Goal: Complete application form: Complete application form

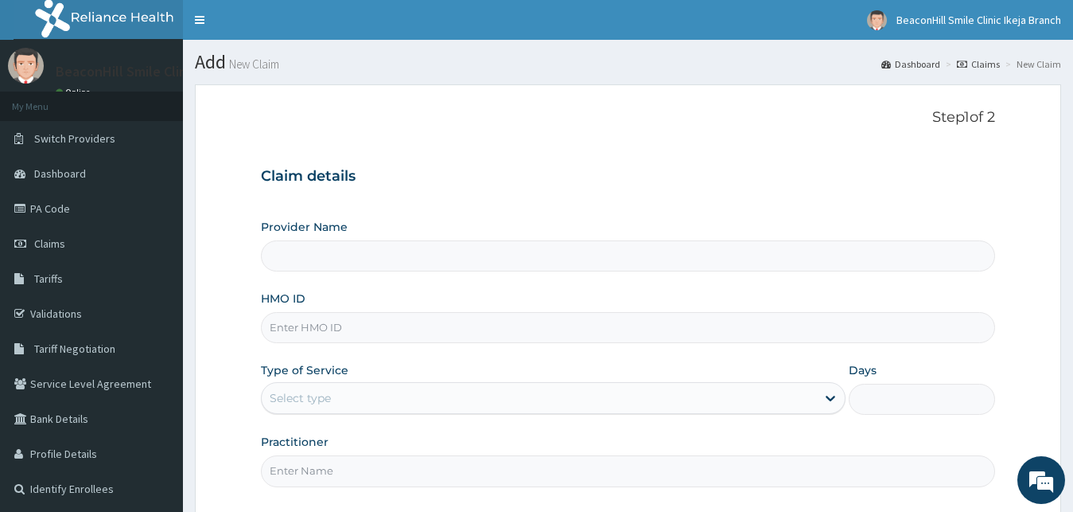
type input "Beaconhill Smile Clinic - Ikeja"
click at [517, 330] on input "HMO ID" at bounding box center [628, 327] width 735 height 31
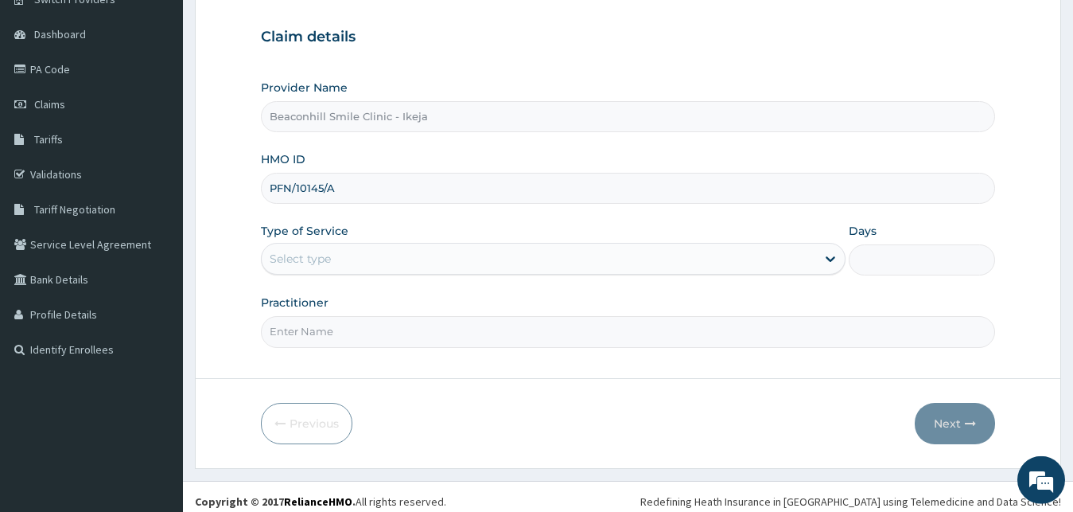
scroll to position [149, 0]
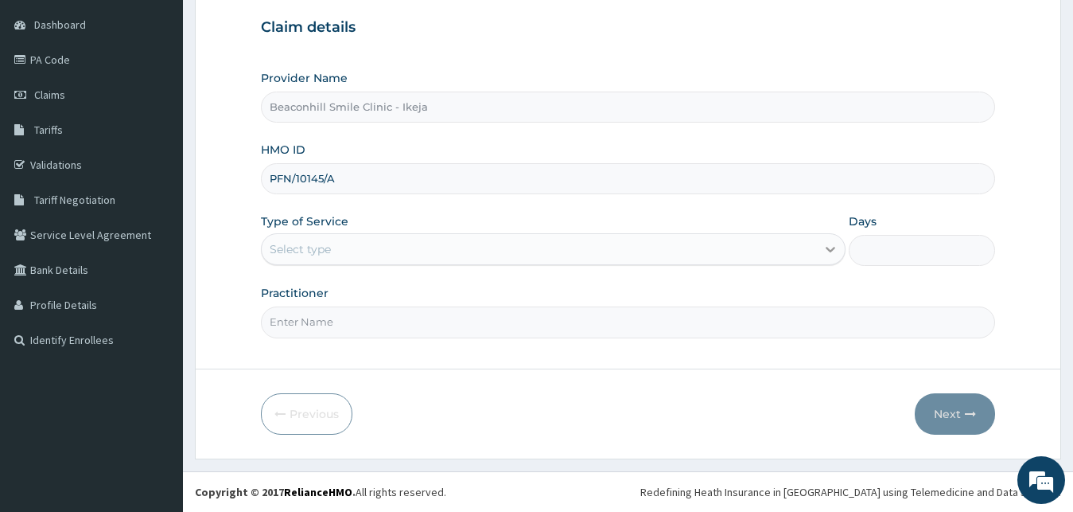
type input "PFN/10145/A"
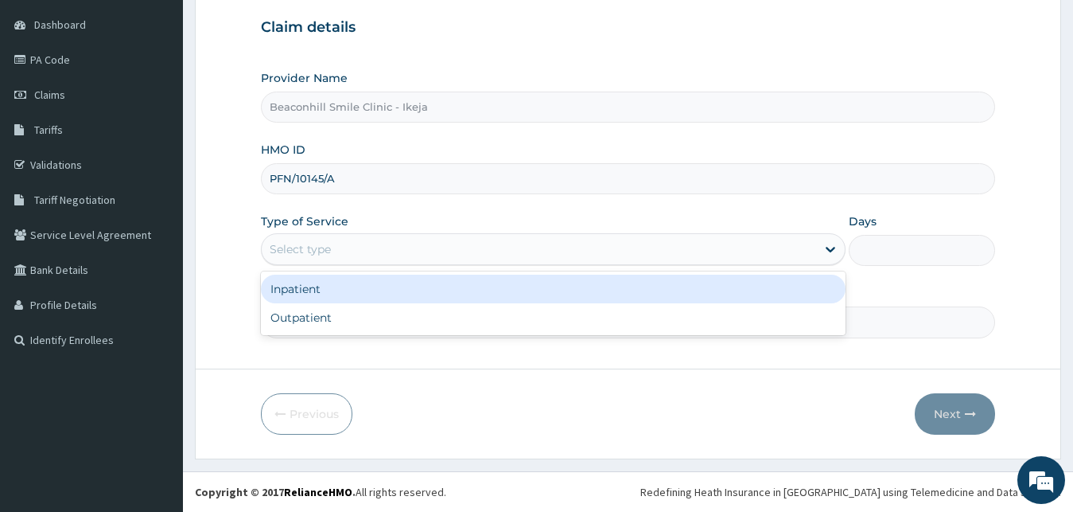
drag, startPoint x: 824, startPoint y: 251, endPoint x: 812, endPoint y: 251, distance: 12.8
click at [824, 251] on icon at bounding box center [831, 249] width 16 height 16
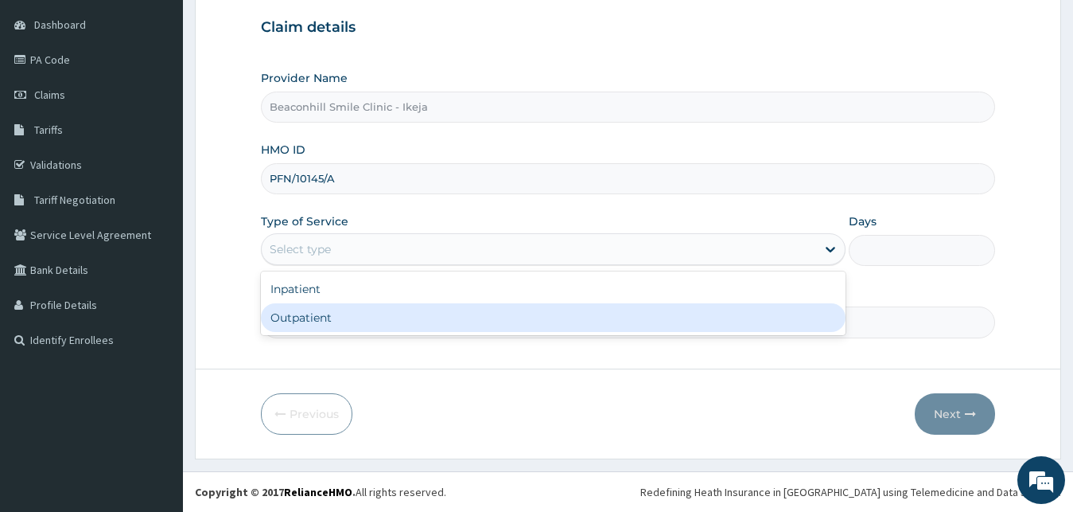
click at [664, 311] on div "Outpatient" at bounding box center [554, 317] width 586 height 29
type input "1"
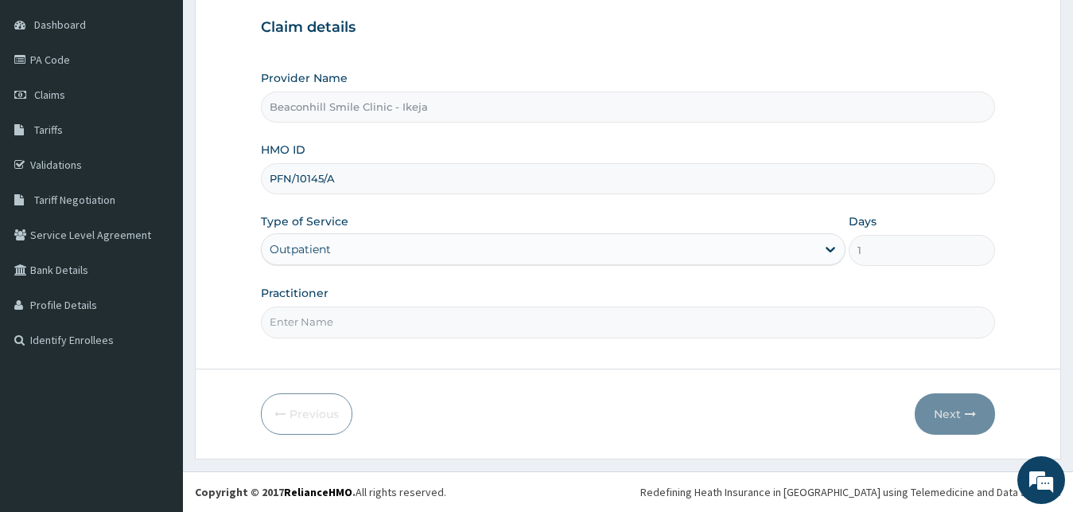
click at [646, 329] on input "Practitioner" at bounding box center [628, 321] width 735 height 31
type input "DR OLAYIDE"
click at [937, 411] on button "Next" at bounding box center [955, 413] width 80 height 41
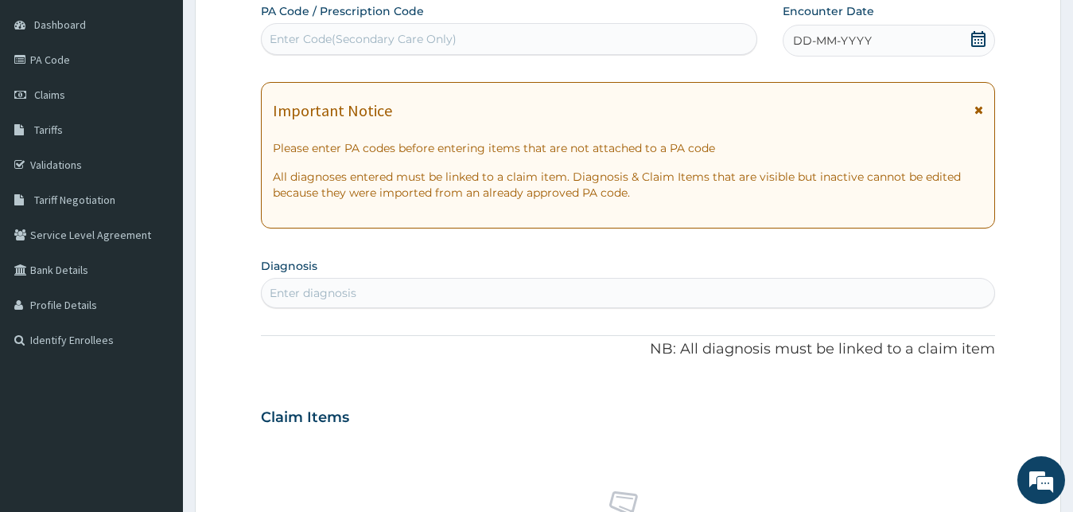
click at [530, 42] on div "Enter Code(Secondary Care Only)" at bounding box center [509, 38] width 495 height 25
paste input "PA/AADB44"
type input "PA/AADB44"
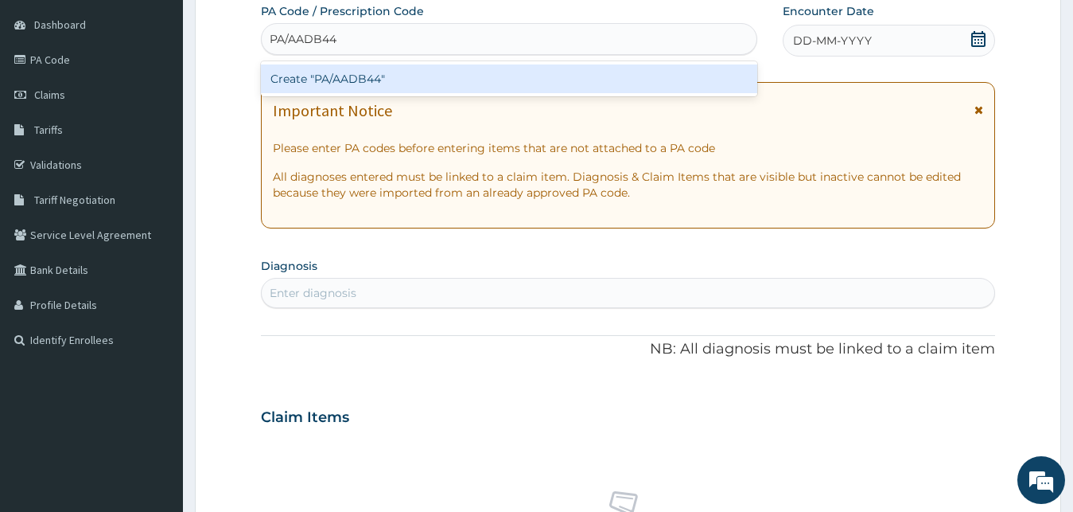
click at [530, 78] on div "Create "PA/AADB44"" at bounding box center [509, 78] width 497 height 29
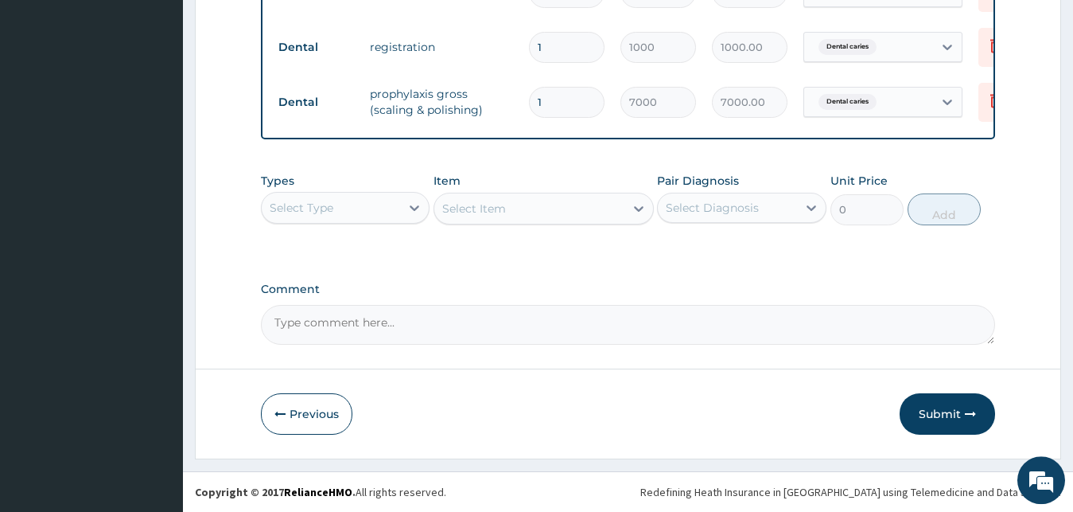
scroll to position [738, 0]
click at [952, 403] on button "Submit" at bounding box center [947, 413] width 95 height 41
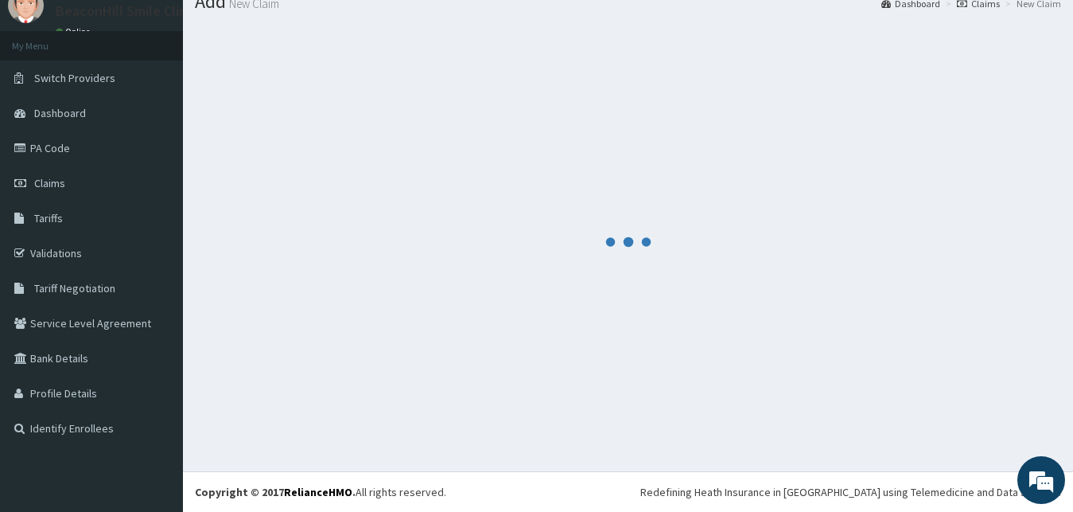
scroll to position [60, 0]
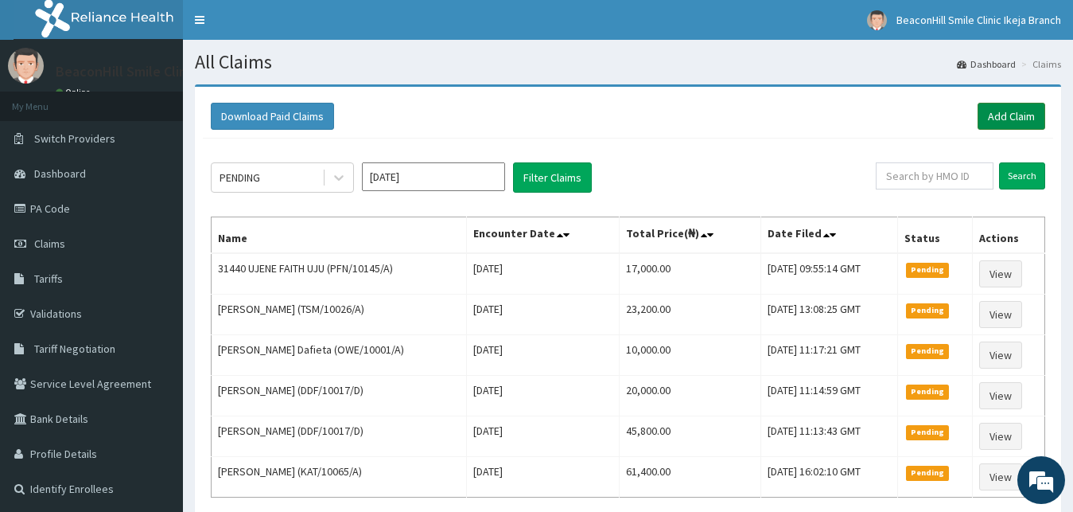
click at [1016, 115] on link "Add Claim" at bounding box center [1012, 116] width 68 height 27
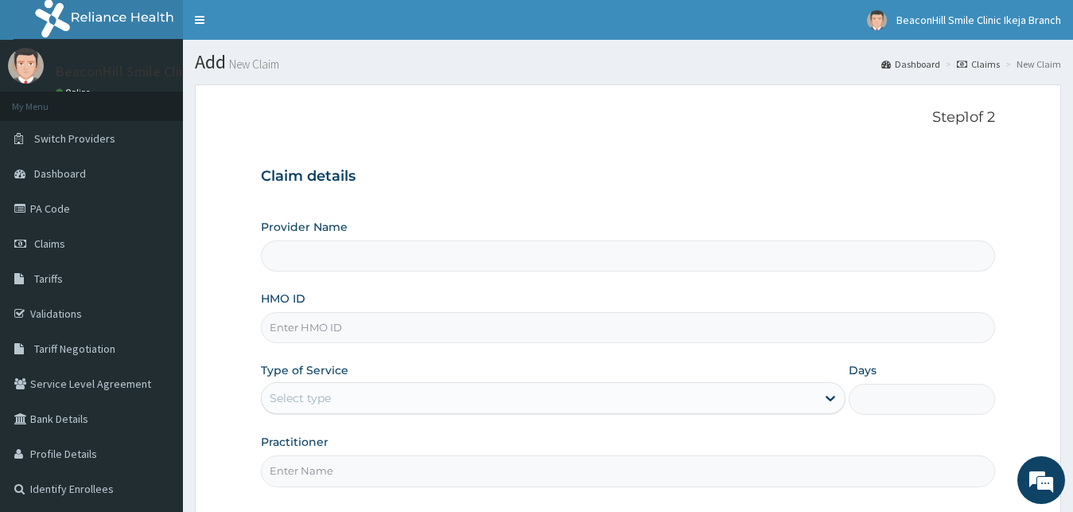
type input "Beaconhill Smile Clinic - Ikeja"
drag, startPoint x: 494, startPoint y: 321, endPoint x: 493, endPoint y: 312, distance: 8.8
click at [494, 319] on input "HMO ID" at bounding box center [628, 327] width 735 height 31
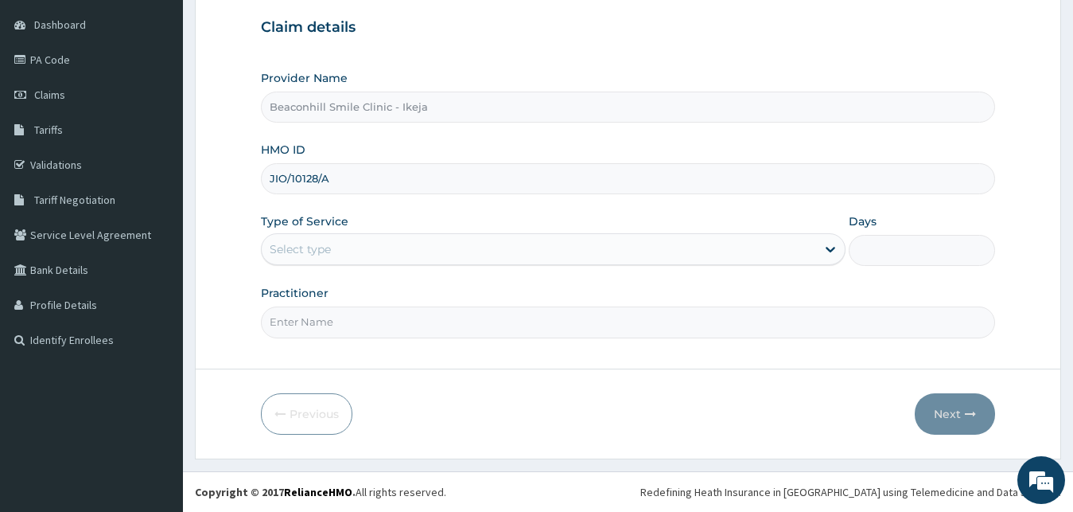
type input "JIO/10128/A"
click at [512, 243] on div "Select type" at bounding box center [539, 248] width 555 height 25
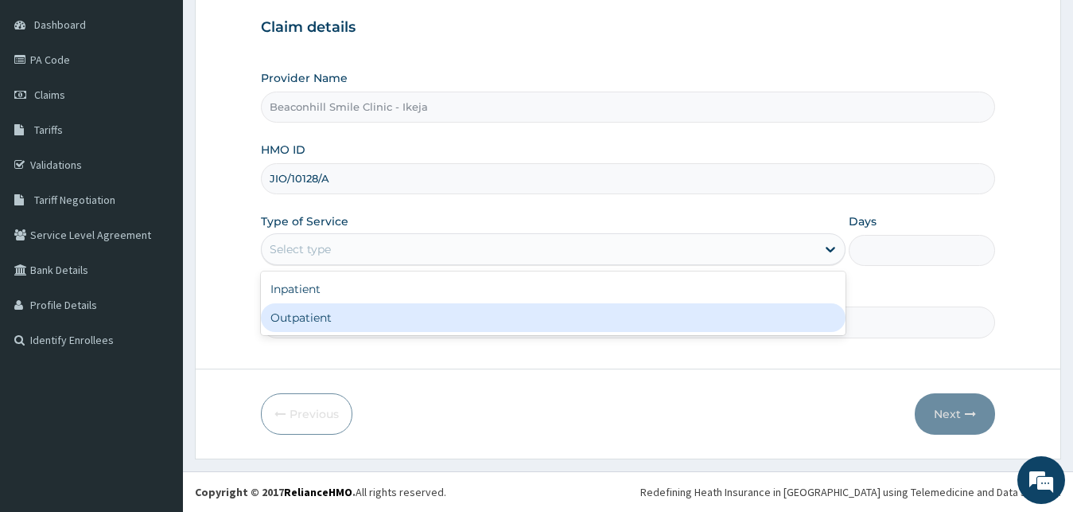
click at [454, 308] on div "Outpatient" at bounding box center [554, 317] width 586 height 29
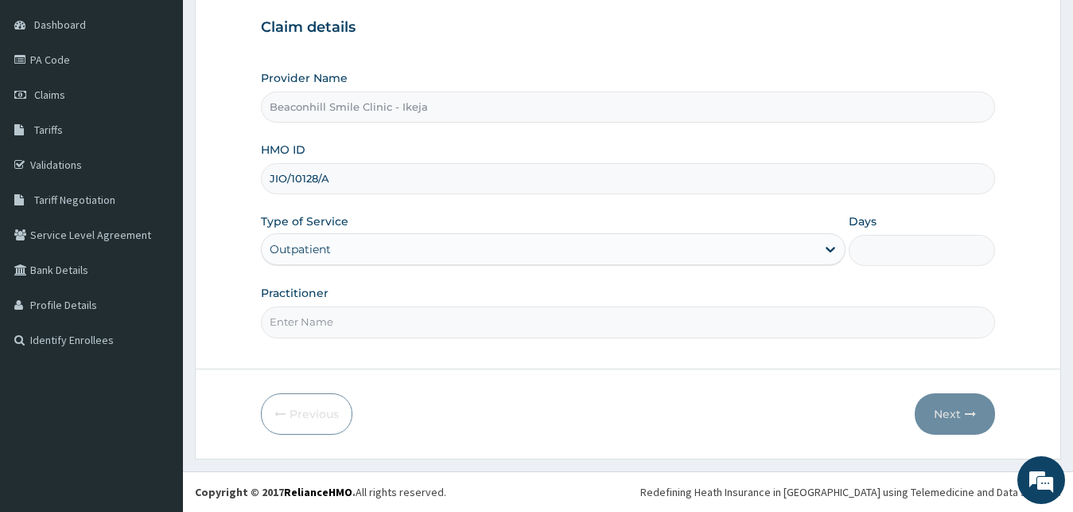
type input "1"
click at [469, 321] on input "Practitioner" at bounding box center [628, 321] width 735 height 31
type input "DR FOLUSADE"
click at [943, 407] on button "Next" at bounding box center [955, 413] width 80 height 41
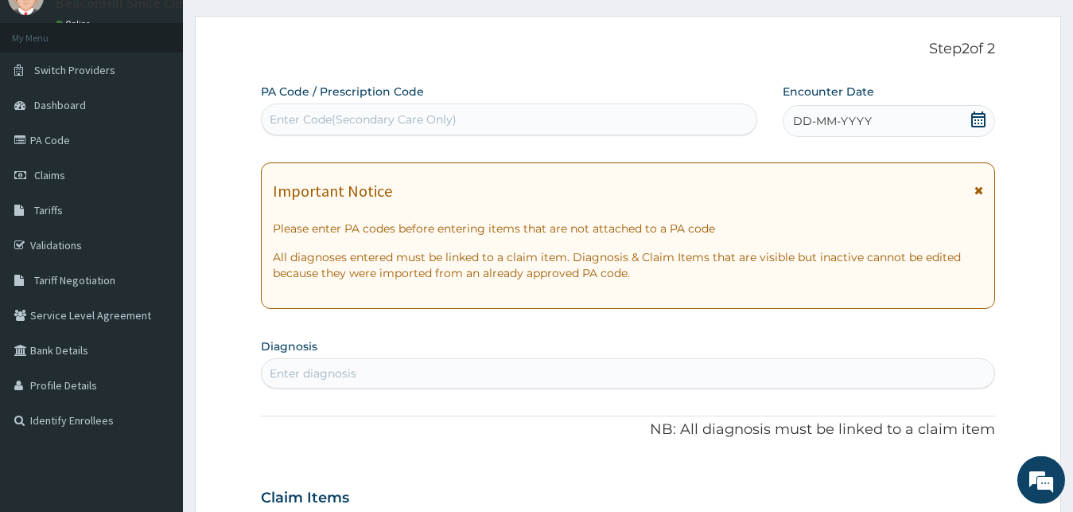
scroll to position [68, 0]
click at [379, 117] on div "Enter Code(Secondary Care Only)" at bounding box center [363, 120] width 187 height 16
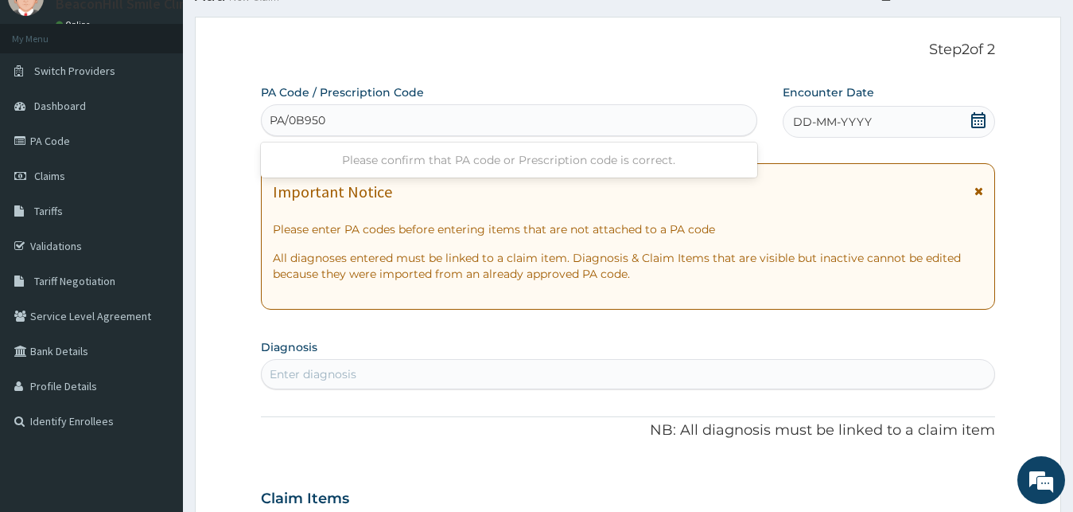
type input "PA/0B9502"
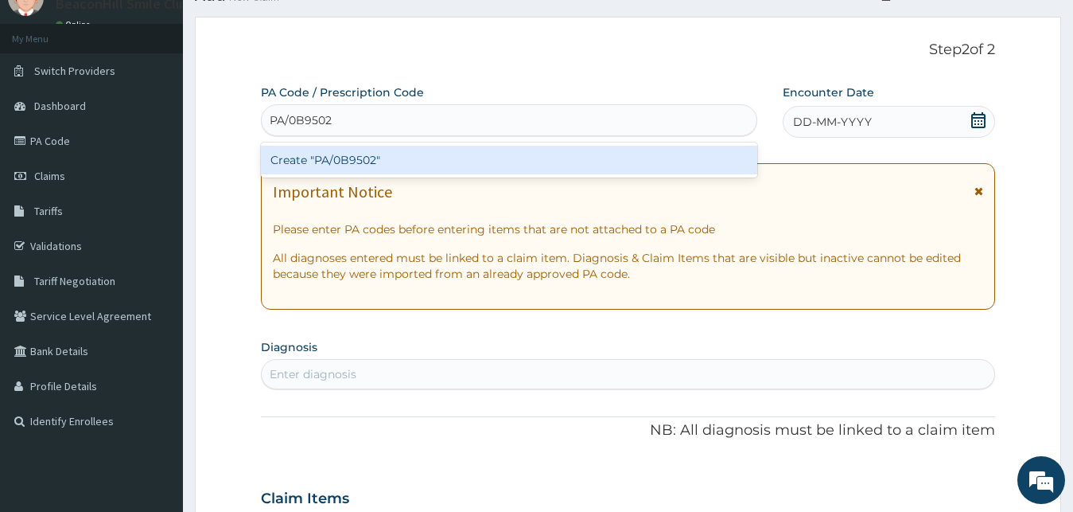
click at [446, 162] on div "Create "PA/0B9502"" at bounding box center [509, 160] width 497 height 29
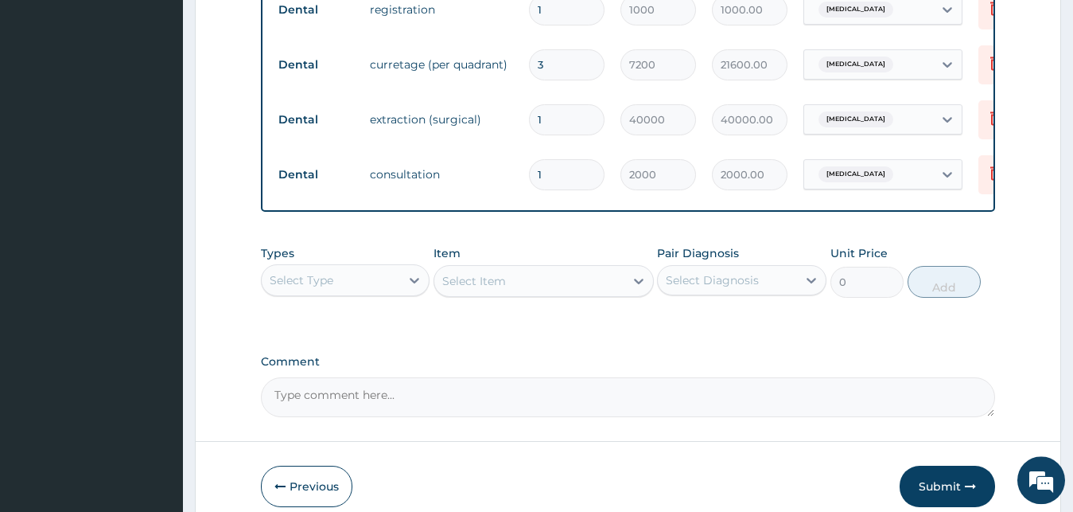
scroll to position [848, 0]
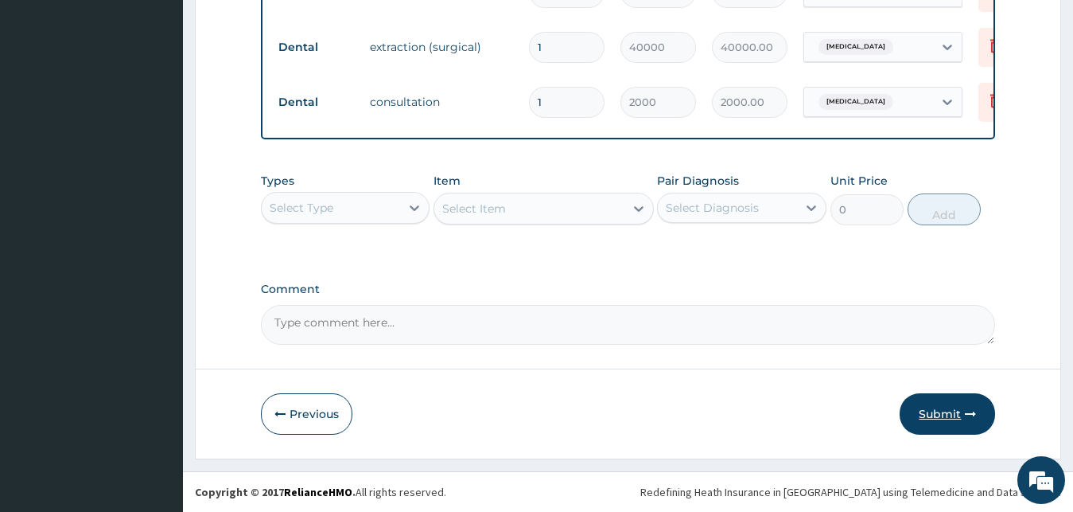
click at [949, 412] on button "Submit" at bounding box center [947, 413] width 95 height 41
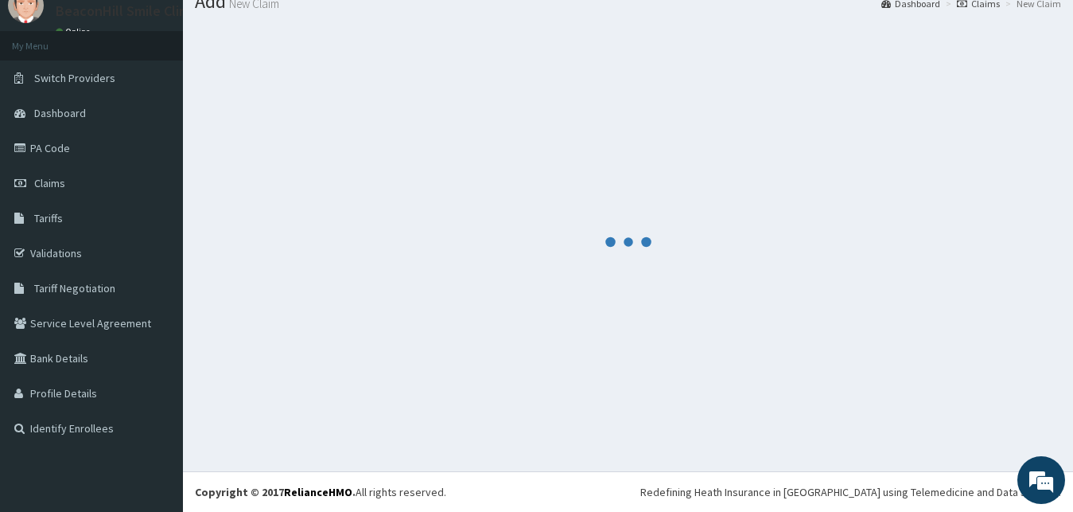
scroll to position [60, 0]
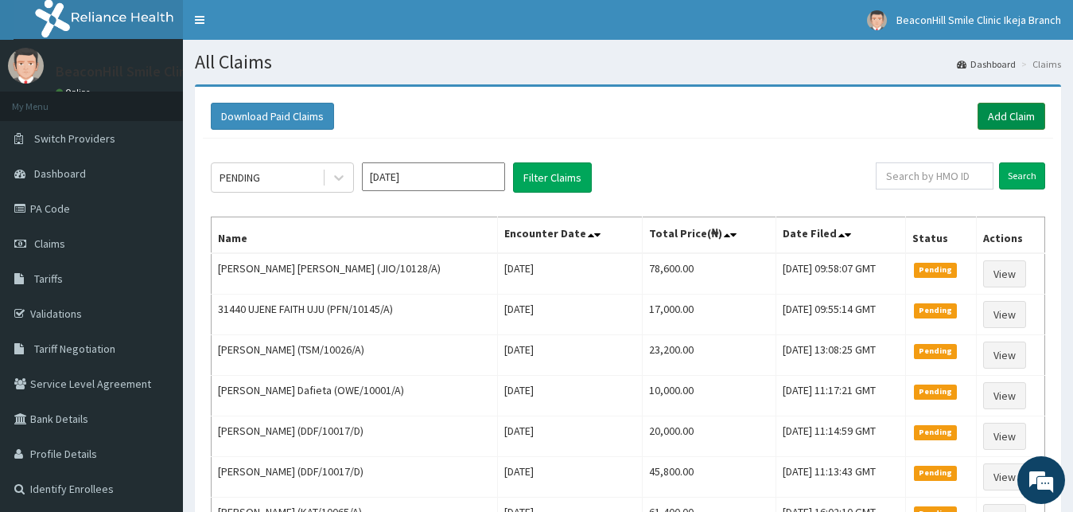
click at [1000, 114] on link "Add Claim" at bounding box center [1012, 116] width 68 height 27
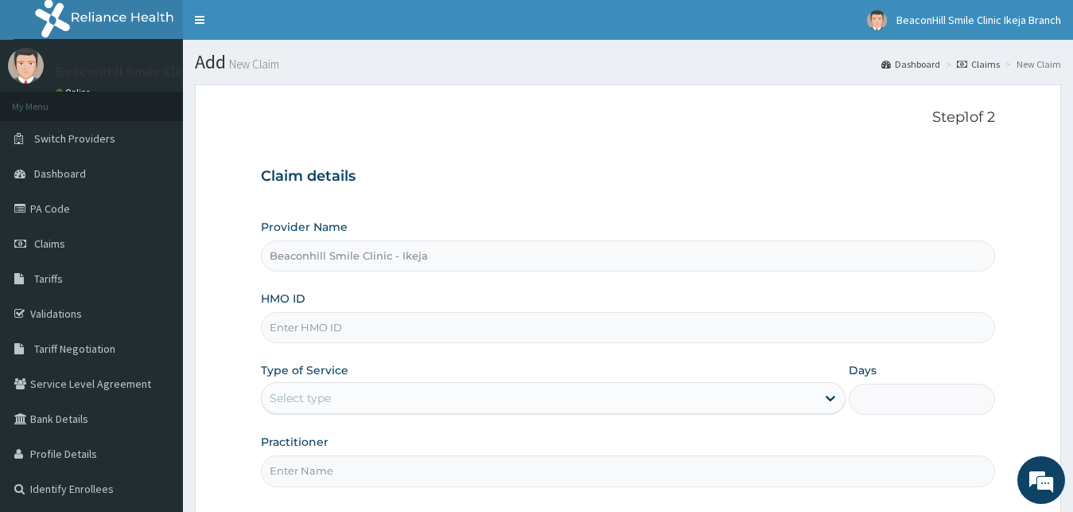
scroll to position [149, 0]
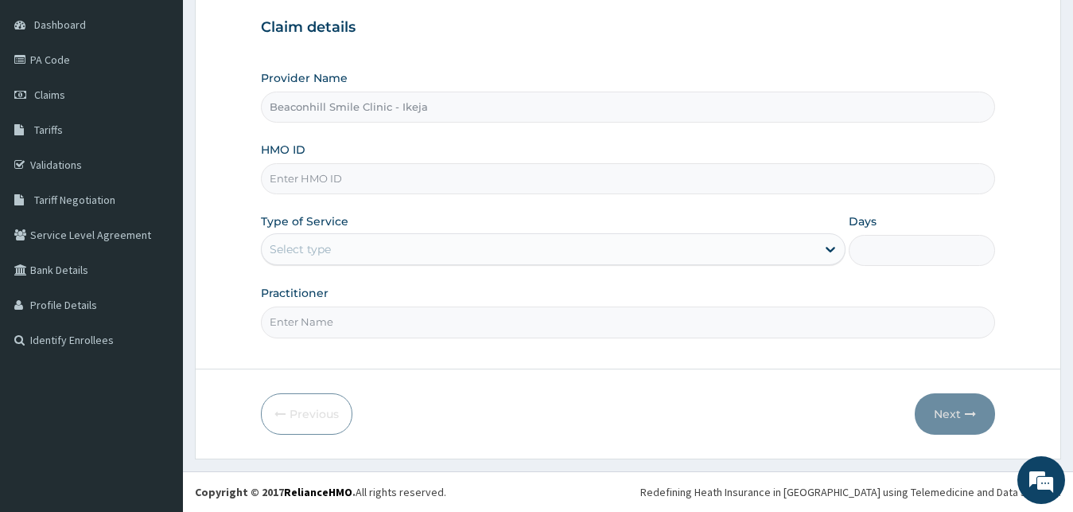
click at [364, 181] on input "HMO ID" at bounding box center [628, 178] width 735 height 31
type input "KAT/10051/A"
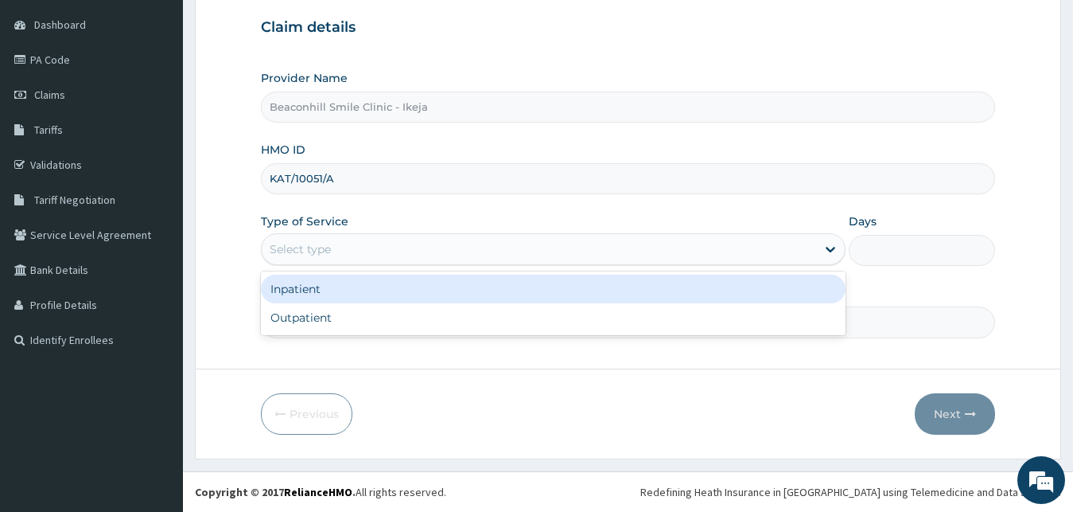
click at [412, 243] on div "Select type" at bounding box center [539, 248] width 555 height 25
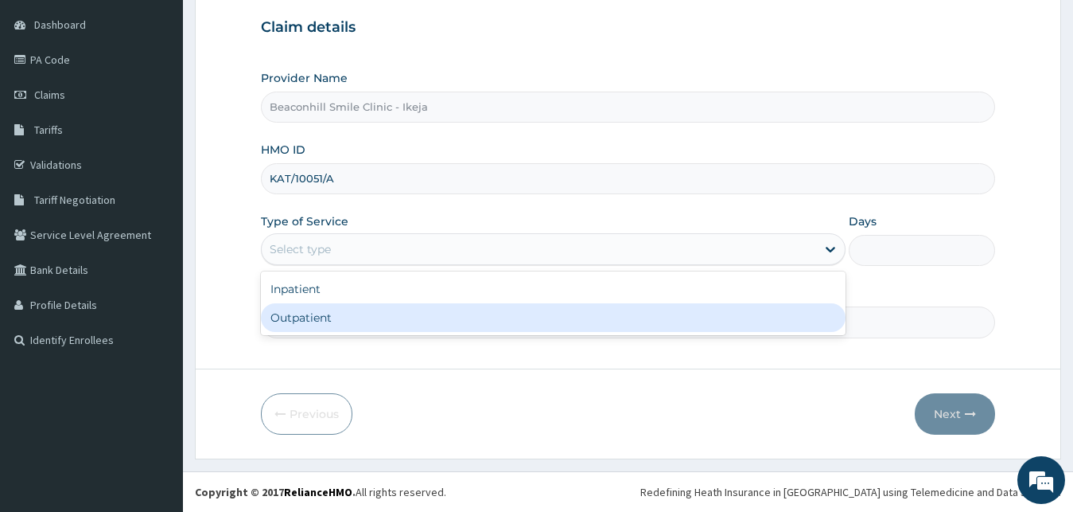
click at [391, 306] on div "Outpatient" at bounding box center [554, 317] width 586 height 29
type input "1"
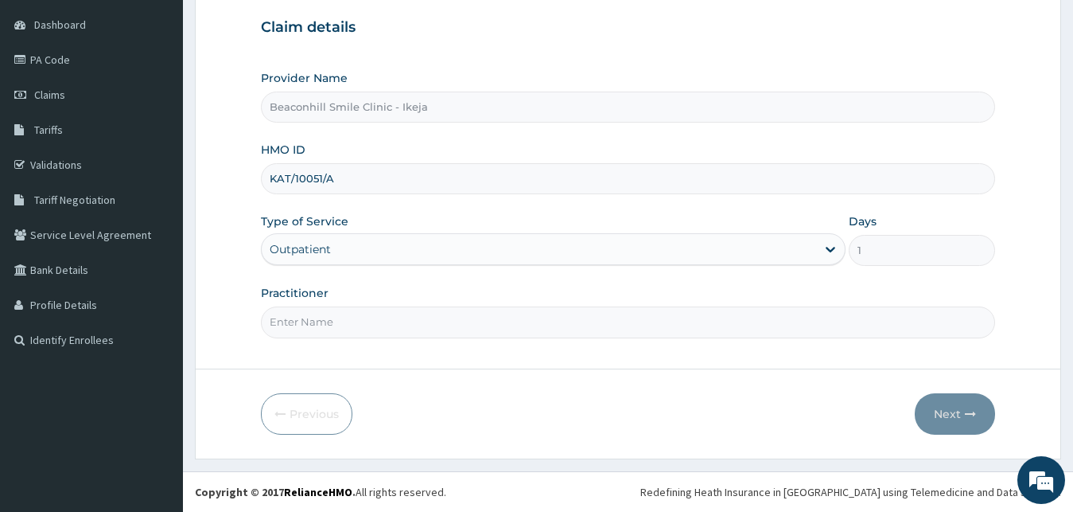
click at [346, 320] on input "Practitioner" at bounding box center [628, 321] width 735 height 31
type input "DR OLAYIDE"
click at [948, 414] on button "Next" at bounding box center [955, 413] width 80 height 41
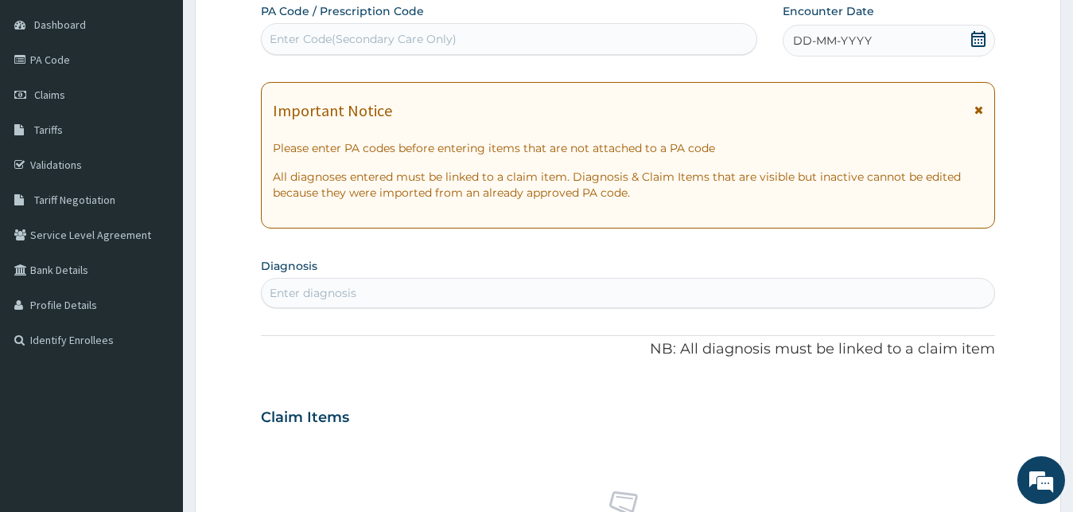
click at [317, 37] on div "Enter Code(Secondary Care Only)" at bounding box center [363, 39] width 187 height 16
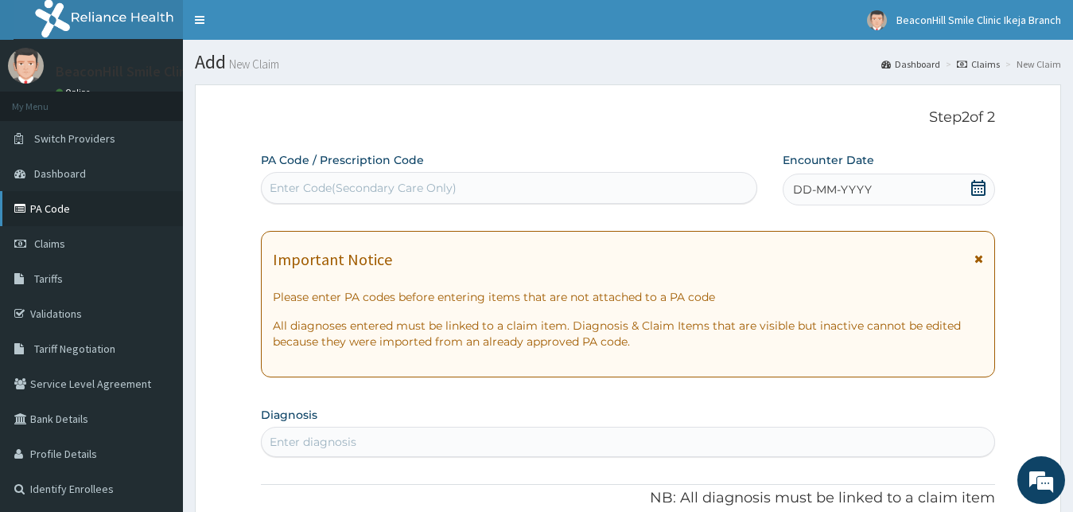
click at [47, 208] on link "PA Code" at bounding box center [91, 208] width 183 height 35
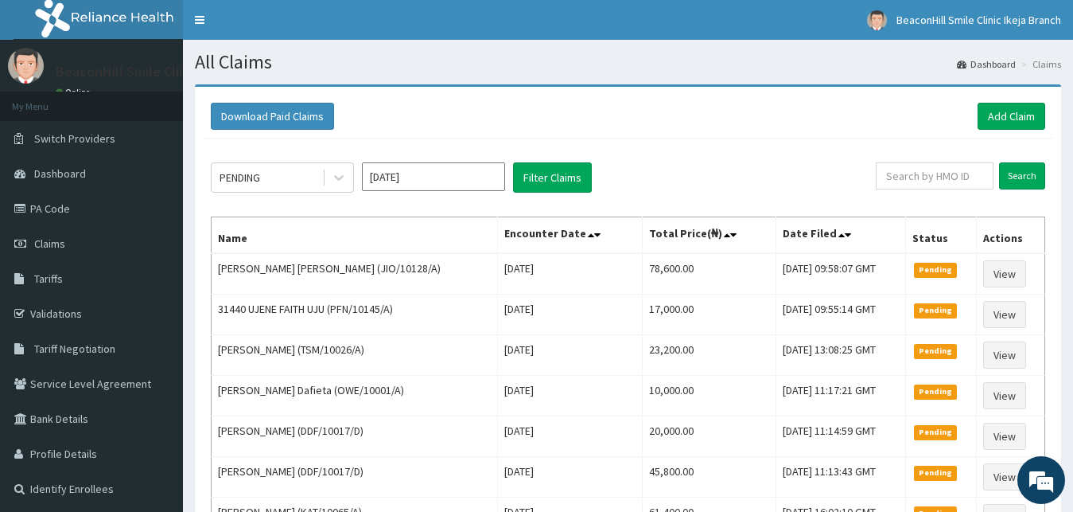
click at [998, 112] on link "Add Claim" at bounding box center [1012, 116] width 68 height 27
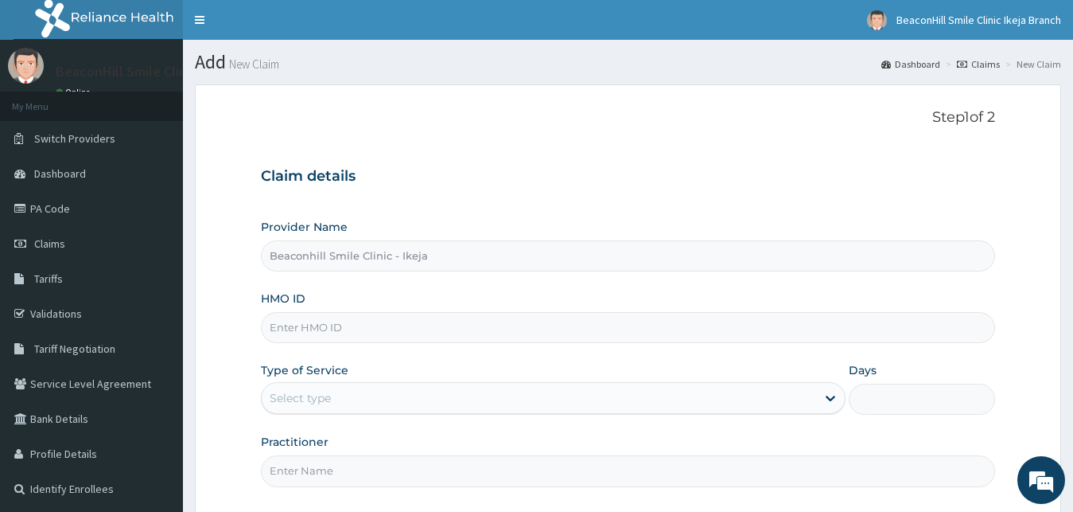
click at [330, 333] on input "HMO ID" at bounding box center [628, 327] width 735 height 31
type input "KAT/10051/A"
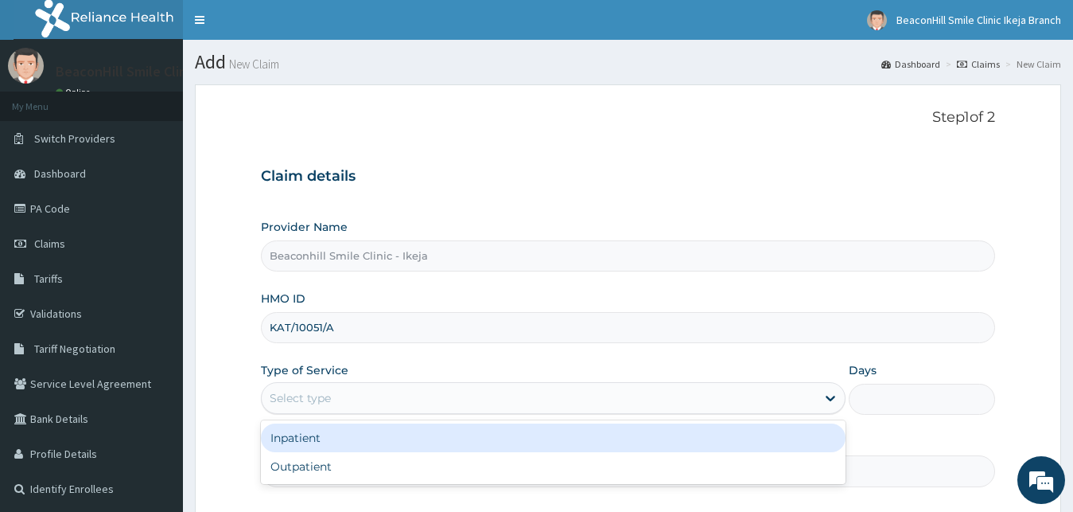
click at [495, 392] on div "Select type" at bounding box center [539, 397] width 555 height 25
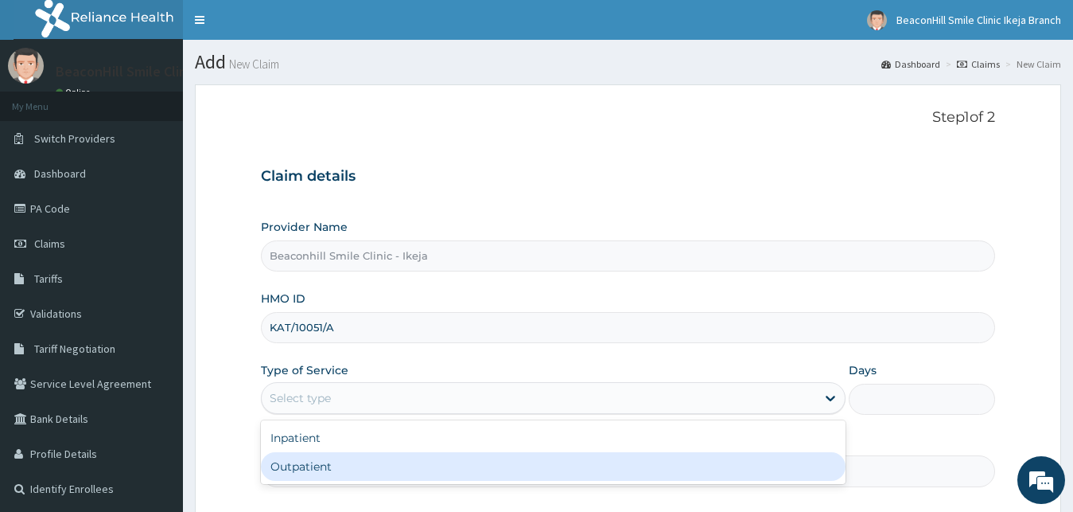
click at [453, 460] on div "Outpatient" at bounding box center [554, 466] width 586 height 29
type input "1"
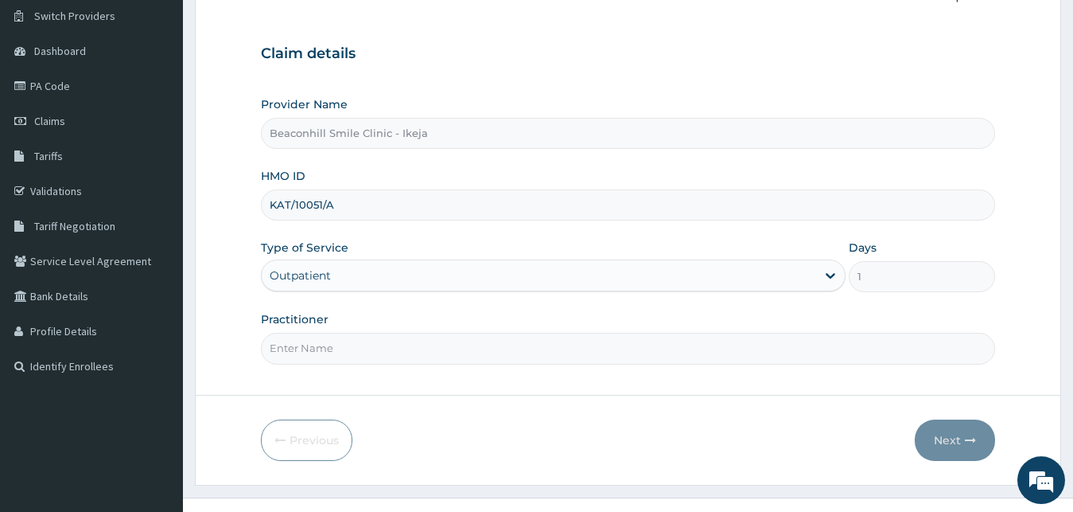
scroll to position [149, 0]
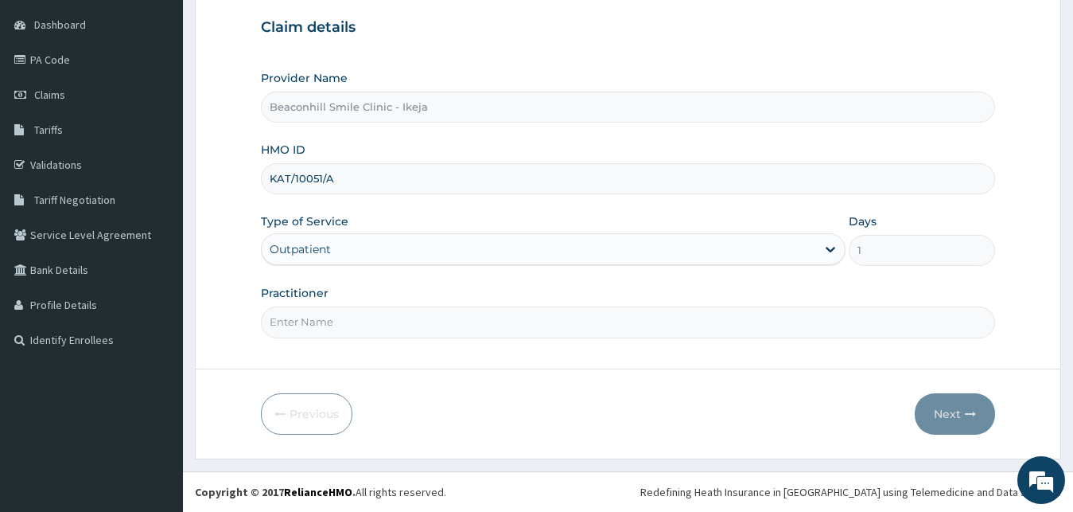
click at [572, 317] on input "Practitioner" at bounding box center [628, 321] width 735 height 31
type input "DR OLAYIDE"
click at [945, 413] on button "Next" at bounding box center [955, 413] width 80 height 41
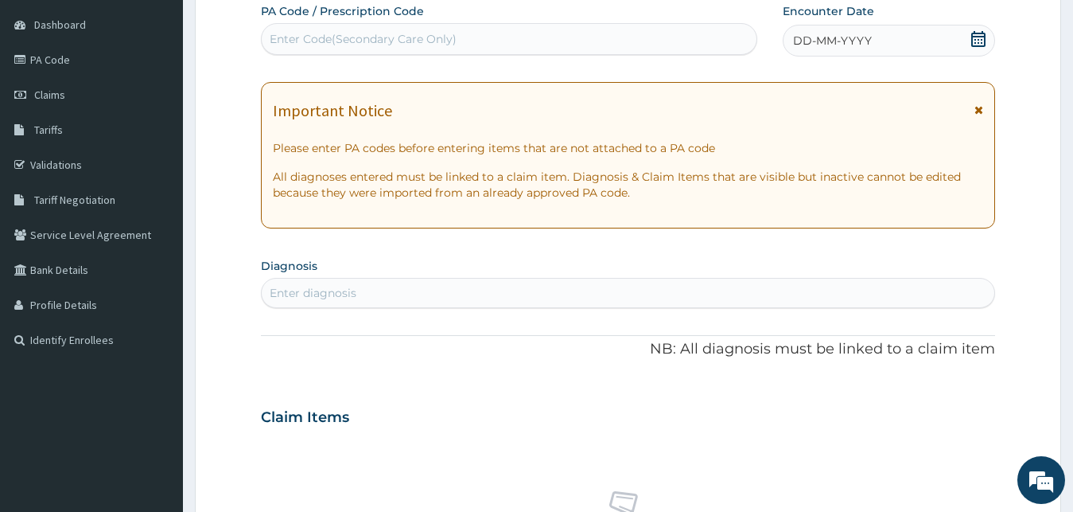
click at [396, 32] on div "Enter Code(Secondary Care Only)" at bounding box center [363, 39] width 187 height 16
paste input "PA/F39752"
type input "PA/F39752"
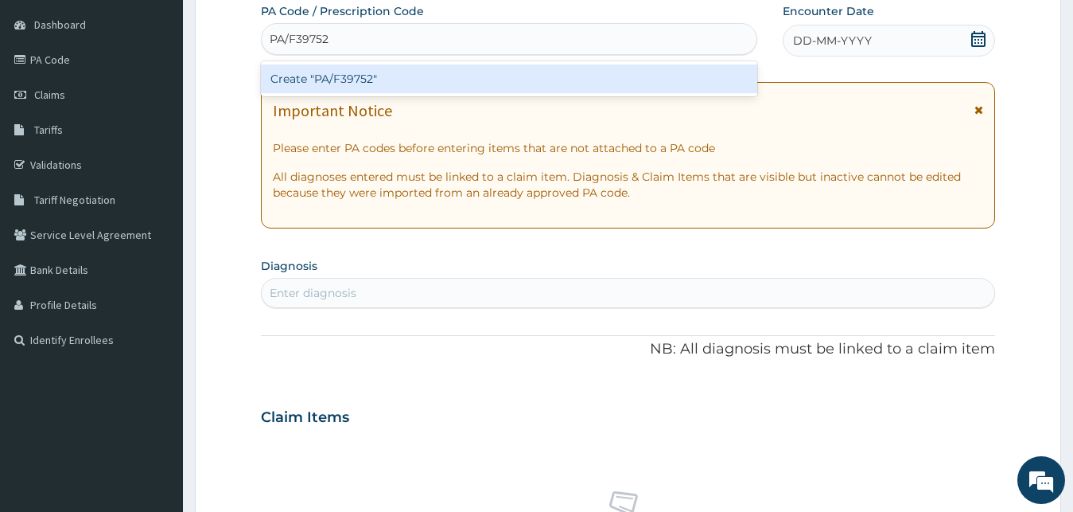
click at [387, 76] on div "Create "PA/F39752"" at bounding box center [509, 78] width 497 height 29
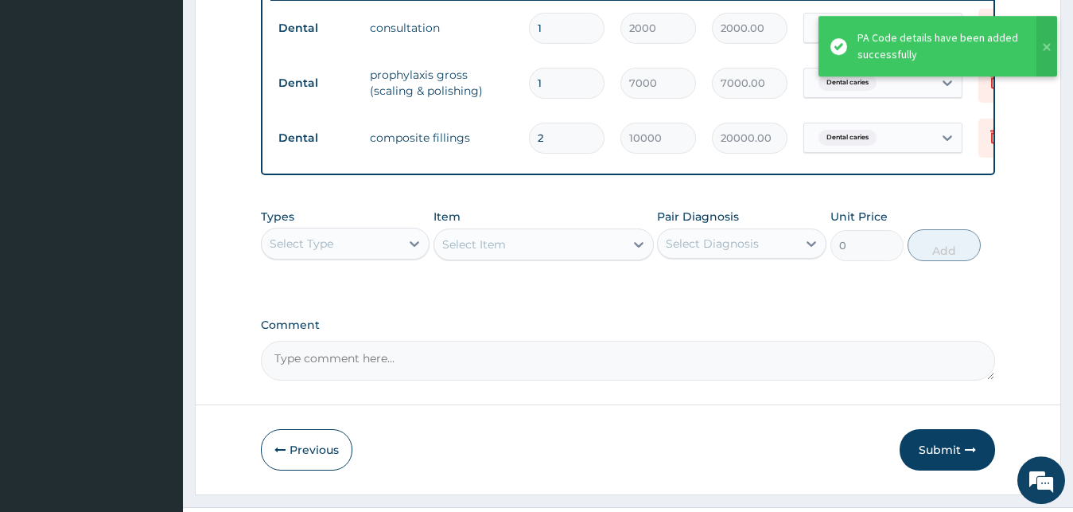
scroll to position [684, 0]
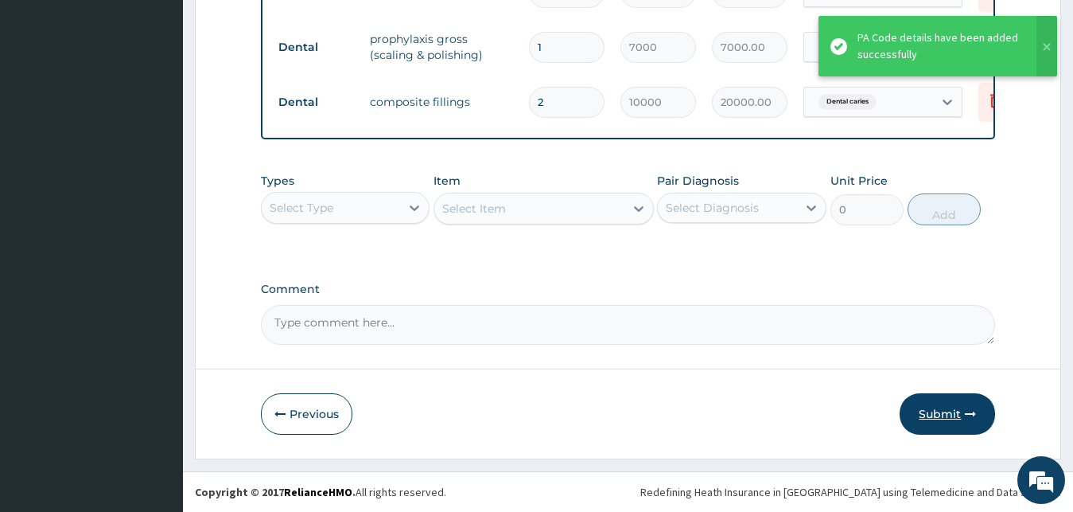
click at [934, 411] on button "Submit" at bounding box center [947, 413] width 95 height 41
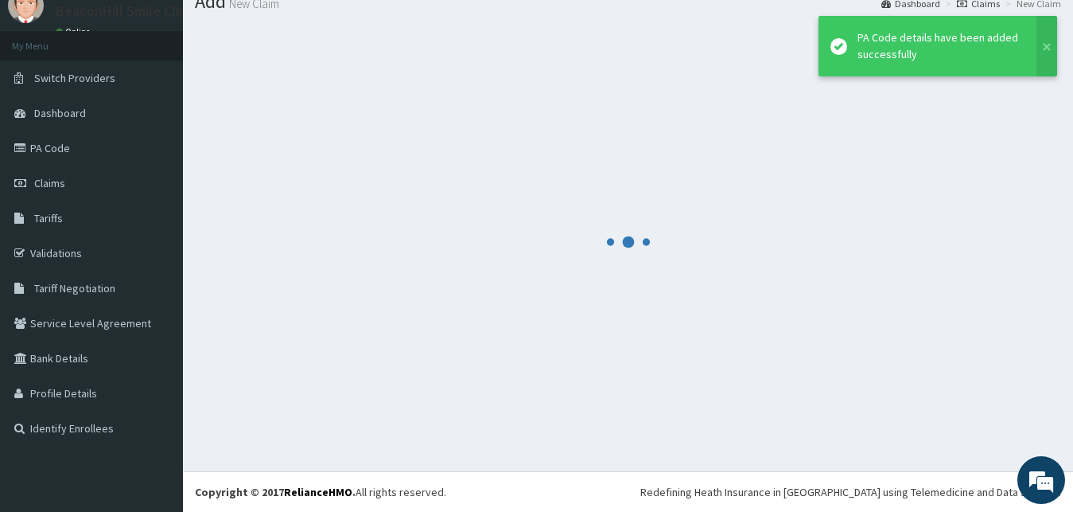
scroll to position [60, 0]
